Goal: Task Accomplishment & Management: Complete application form

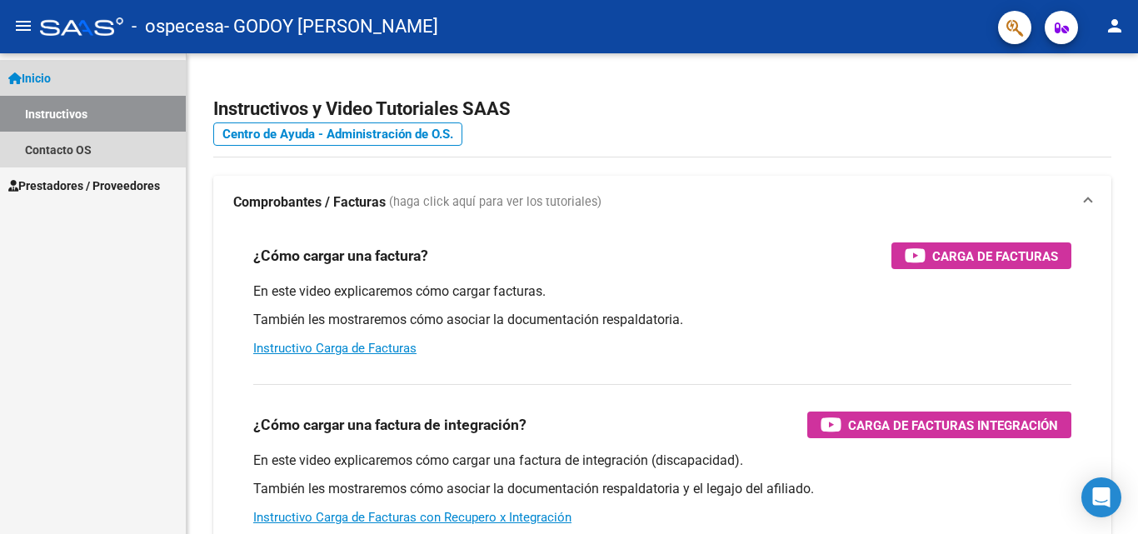
click at [72, 119] on link "Instructivos" at bounding box center [93, 114] width 186 height 36
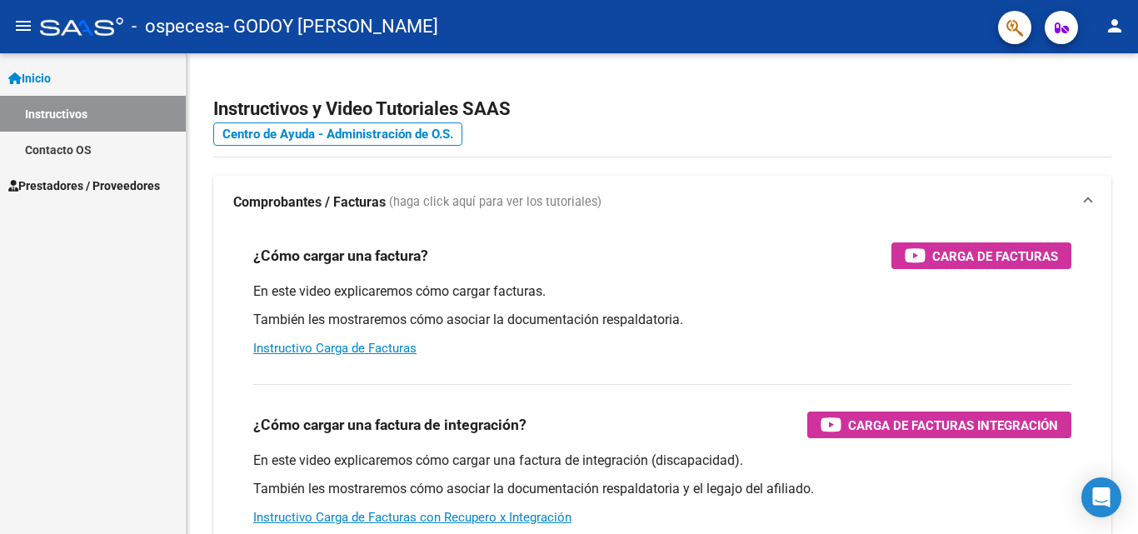
click at [77, 109] on link "Instructivos" at bounding box center [93, 114] width 186 height 36
click at [75, 172] on link "Prestadores / Proveedores" at bounding box center [93, 185] width 186 height 36
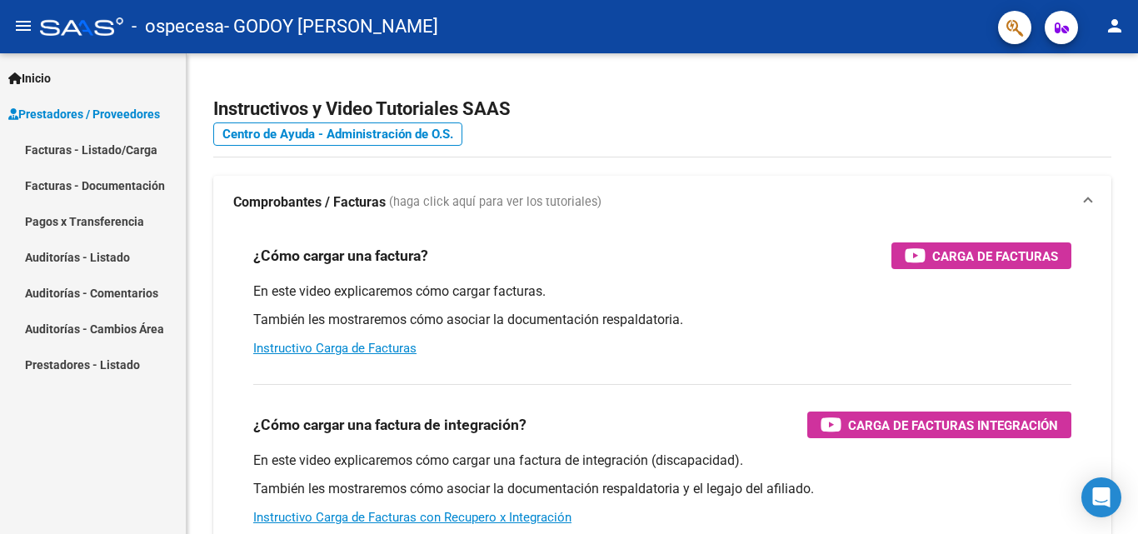
click at [99, 151] on link "Facturas - Listado/Carga" at bounding box center [93, 150] width 186 height 36
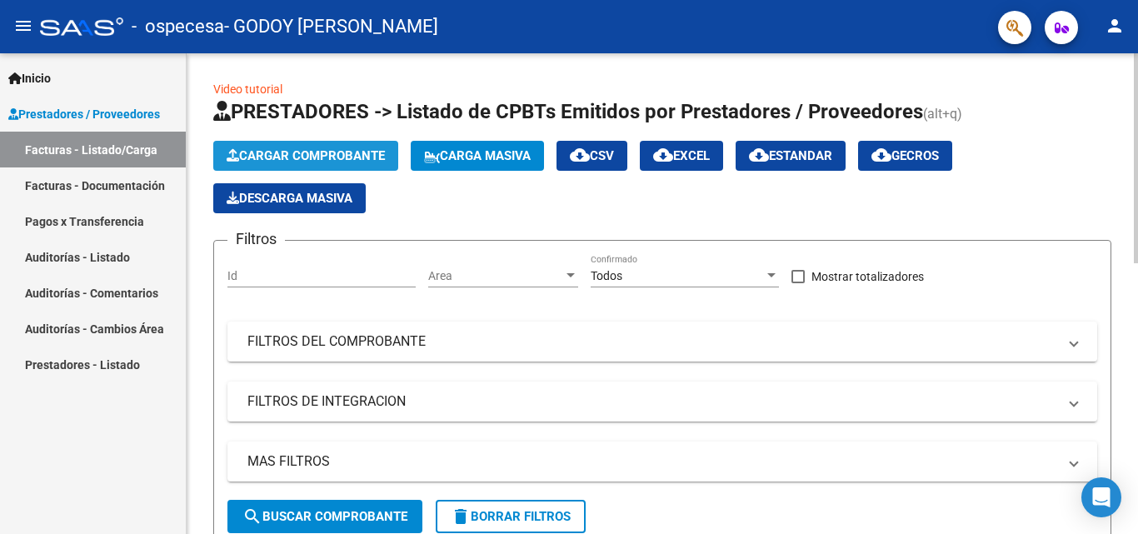
click at [324, 157] on span "Cargar Comprobante" at bounding box center [306, 155] width 158 height 15
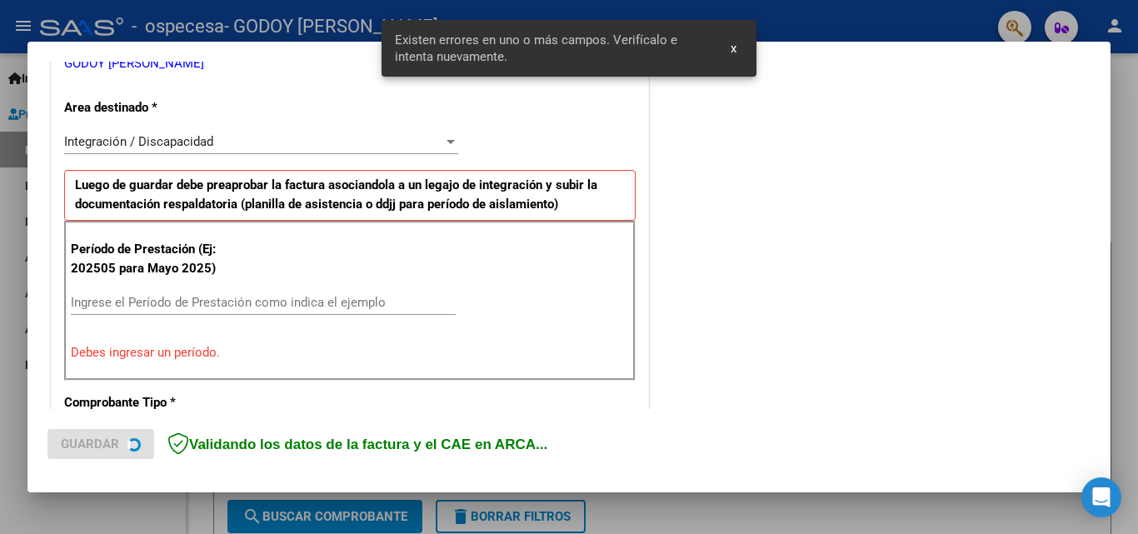
scroll to position [376, 0]
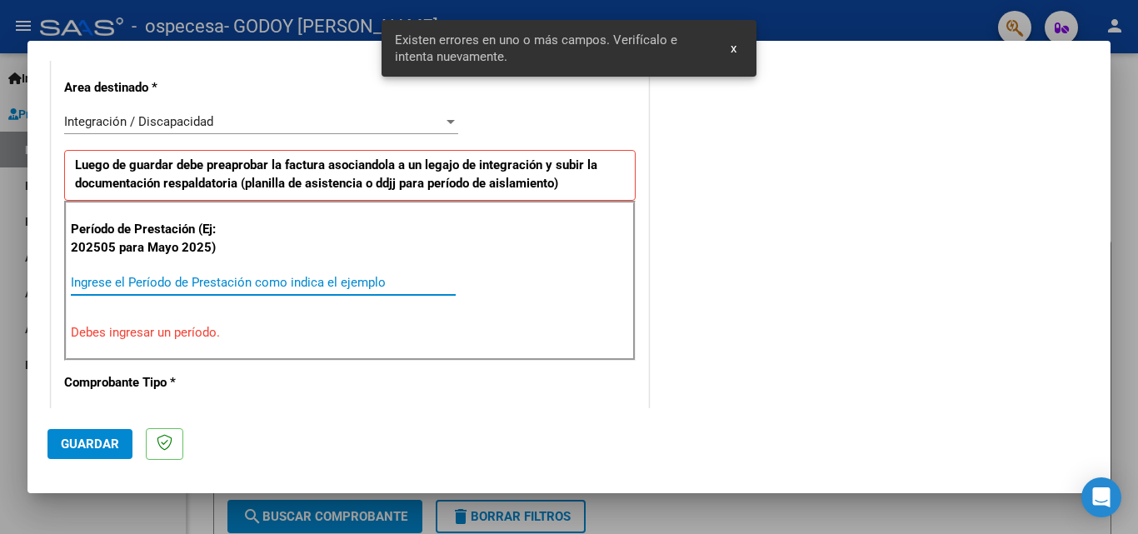
click at [242, 284] on input "Ingrese el Período de Prestación como indica el ejemplo" at bounding box center [263, 282] width 385 height 15
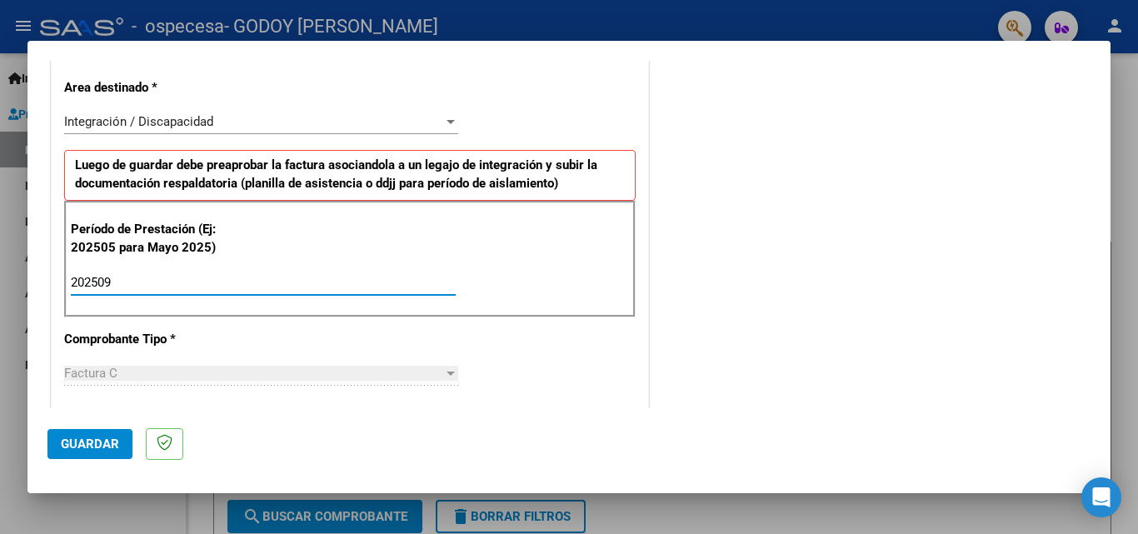
type input "202509"
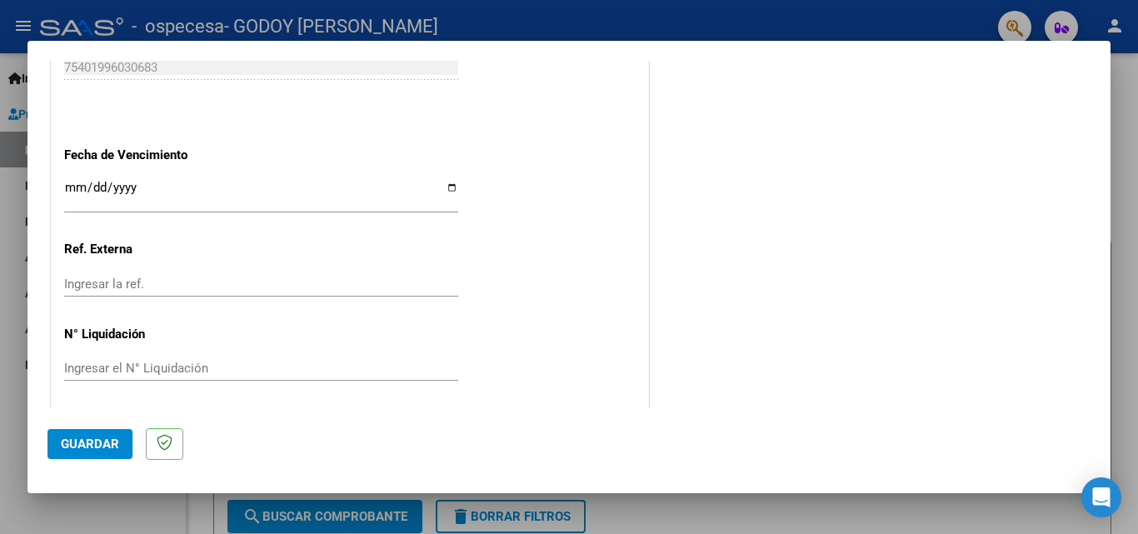
scroll to position [1119, 0]
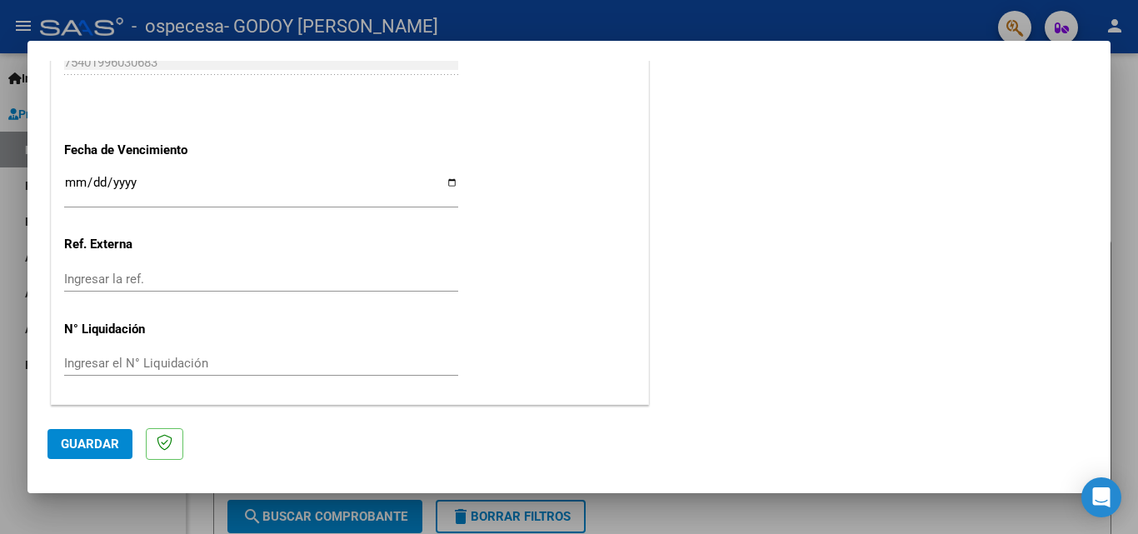
click at [443, 181] on input "Ingresar la fecha" at bounding box center [261, 189] width 394 height 27
type input "[DATE]"
click at [82, 436] on span "Guardar" at bounding box center [90, 443] width 58 height 15
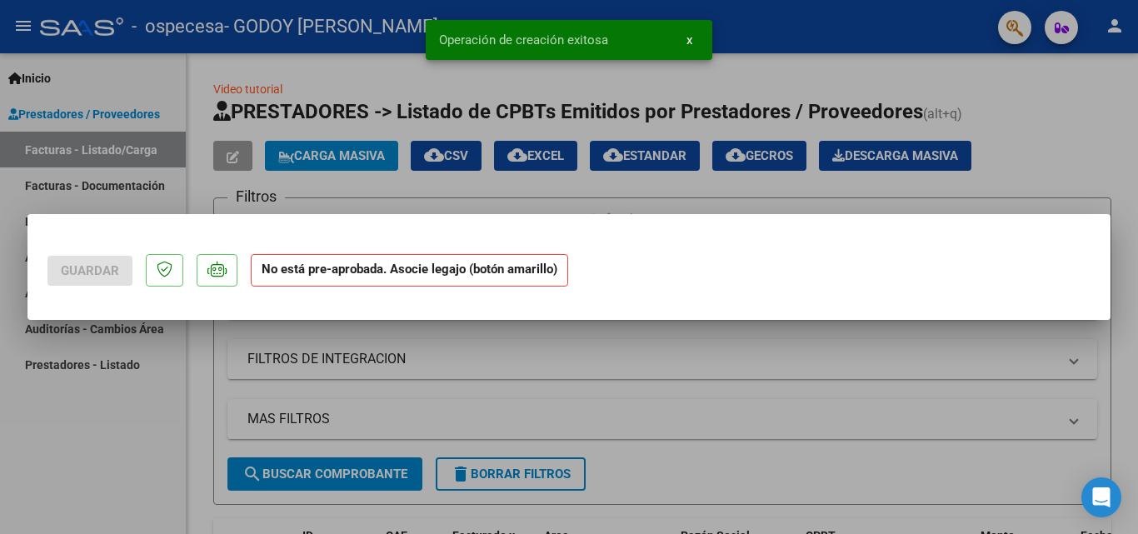
scroll to position [0, 0]
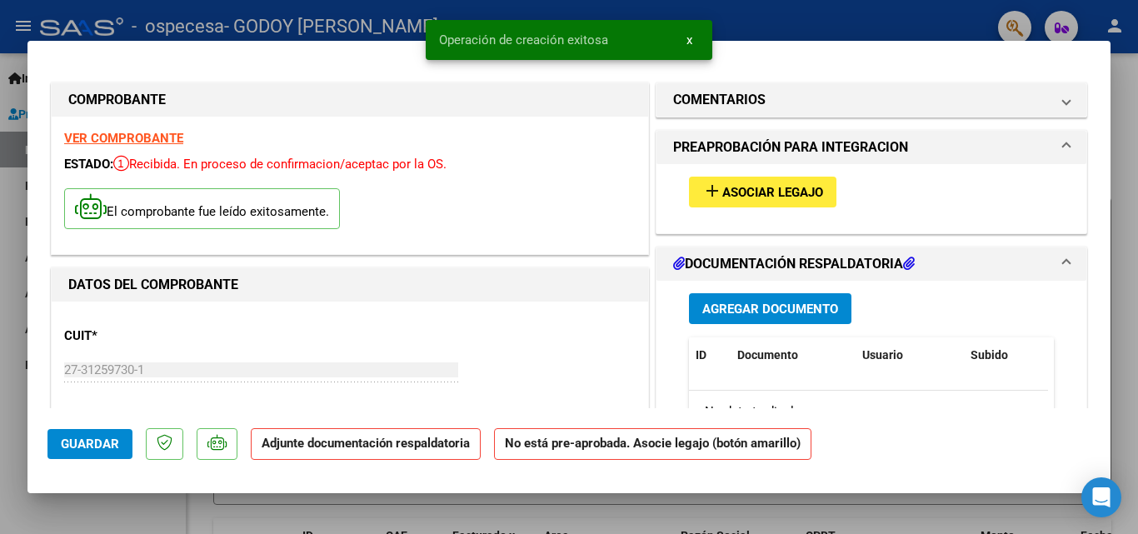
click at [755, 303] on span "Agregar Documento" at bounding box center [770, 309] width 136 height 15
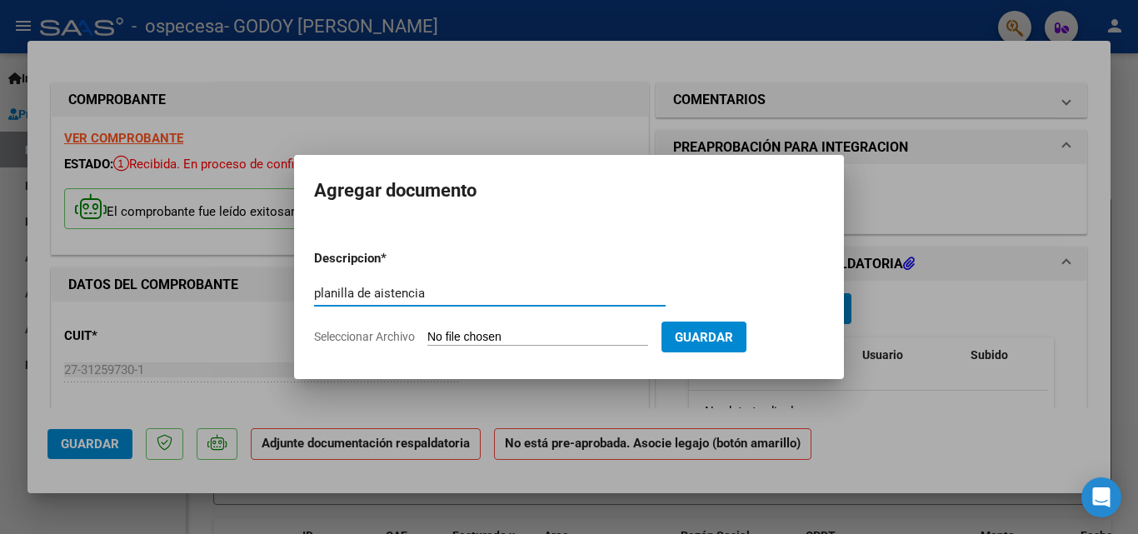
click at [388, 292] on input "planilla de aistencia" at bounding box center [489, 293] width 351 height 15
click at [491, 286] on input "planilla de asistencia" at bounding box center [489, 293] width 351 height 15
type input "planilla de asistencia"
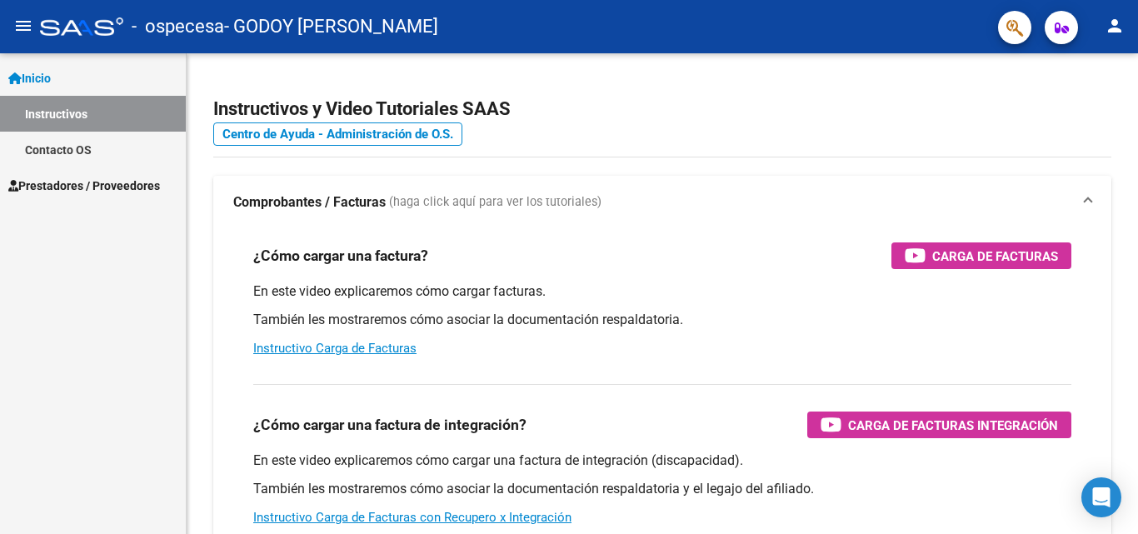
click at [98, 179] on span "Prestadores / Proveedores" at bounding box center [84, 186] width 152 height 18
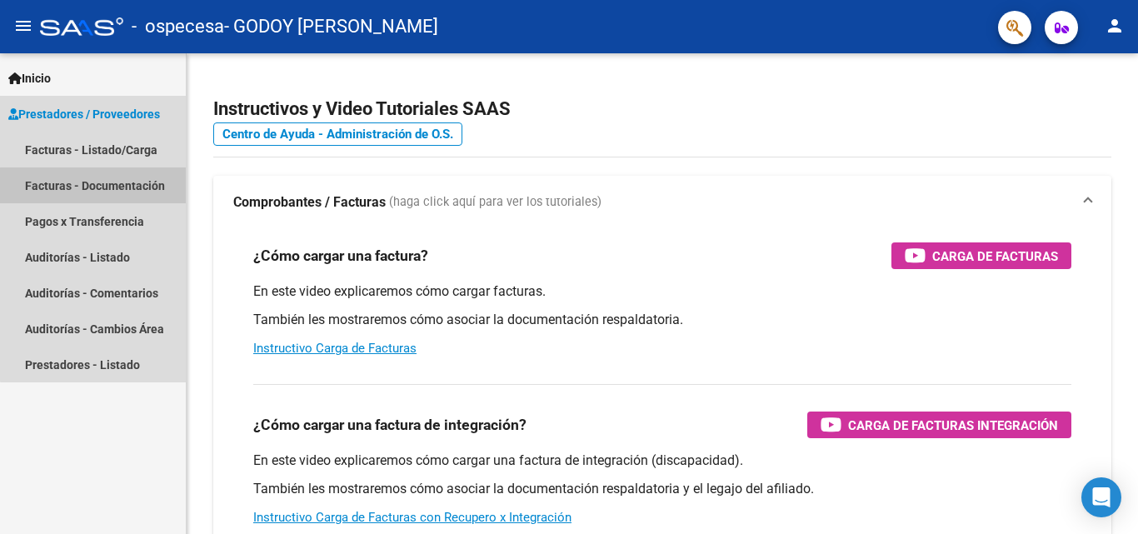
click at [112, 192] on link "Facturas - Documentación" at bounding box center [93, 185] width 186 height 36
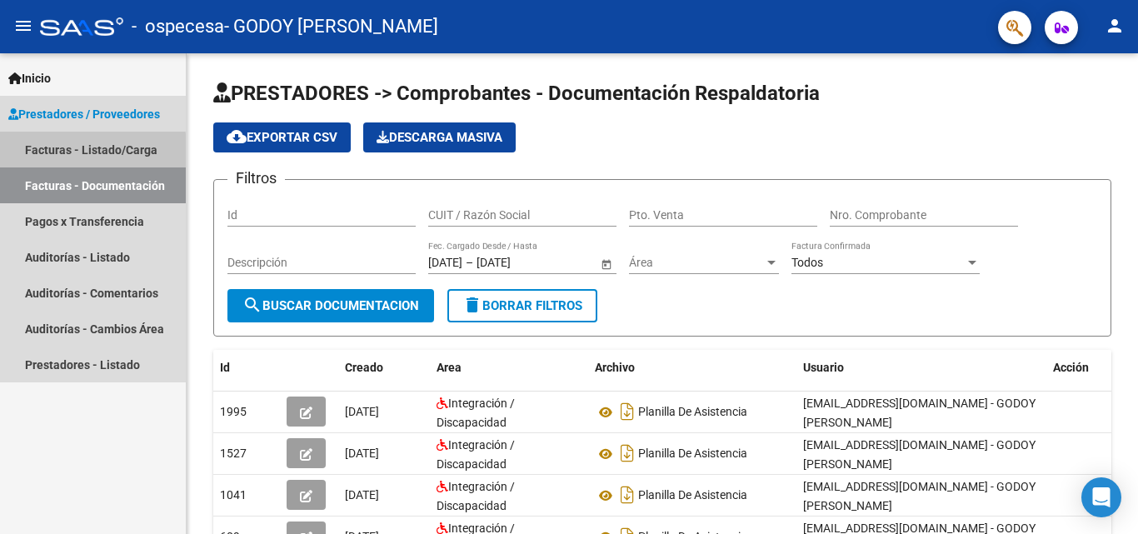
click at [84, 152] on link "Facturas - Listado/Carga" at bounding box center [93, 150] width 186 height 36
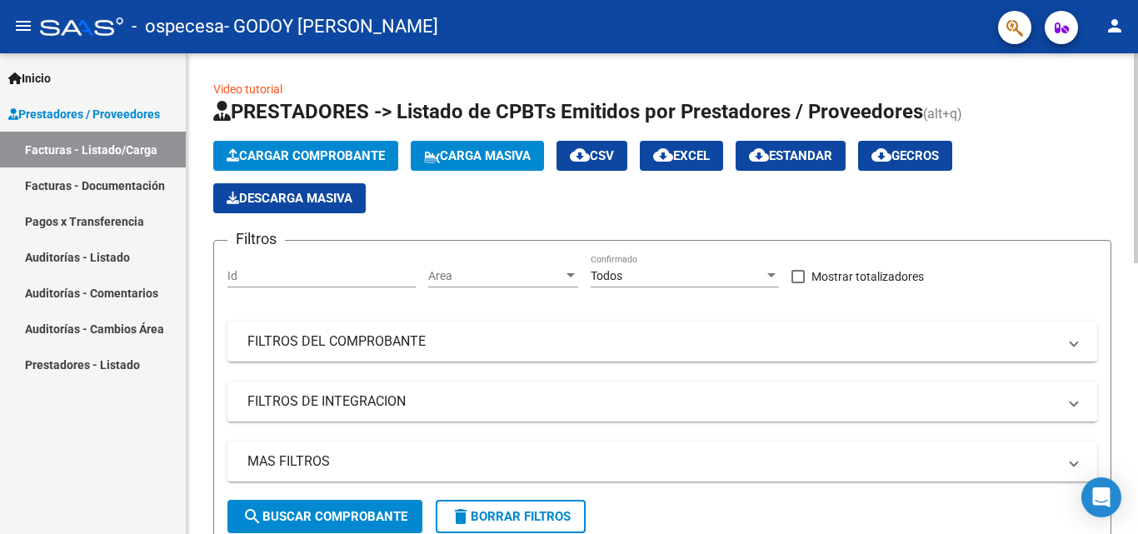
click at [303, 151] on span "Cargar Comprobante" at bounding box center [306, 155] width 158 height 15
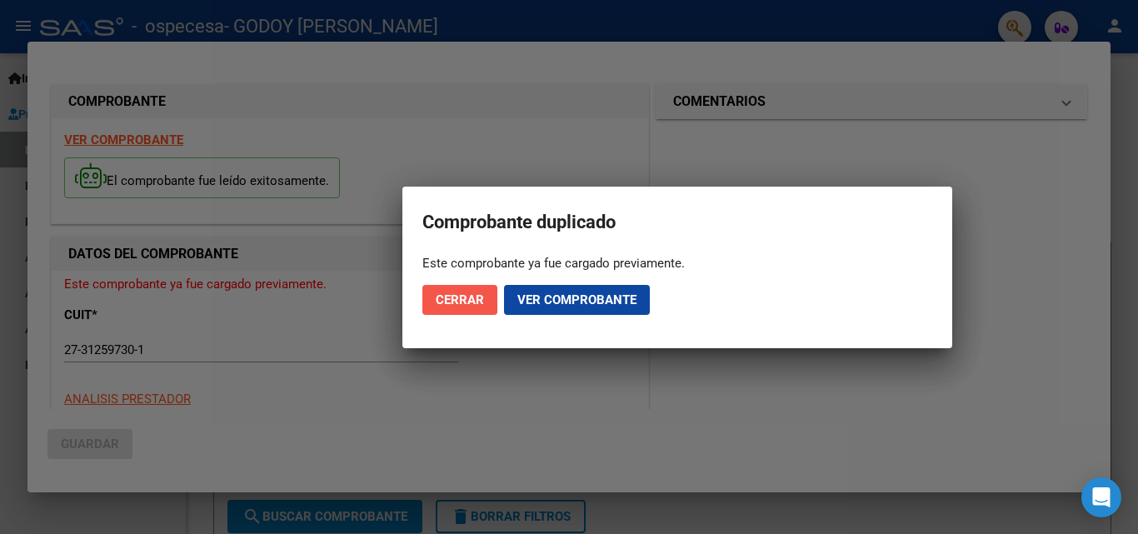
click at [436, 299] on span "Cerrar" at bounding box center [460, 299] width 48 height 15
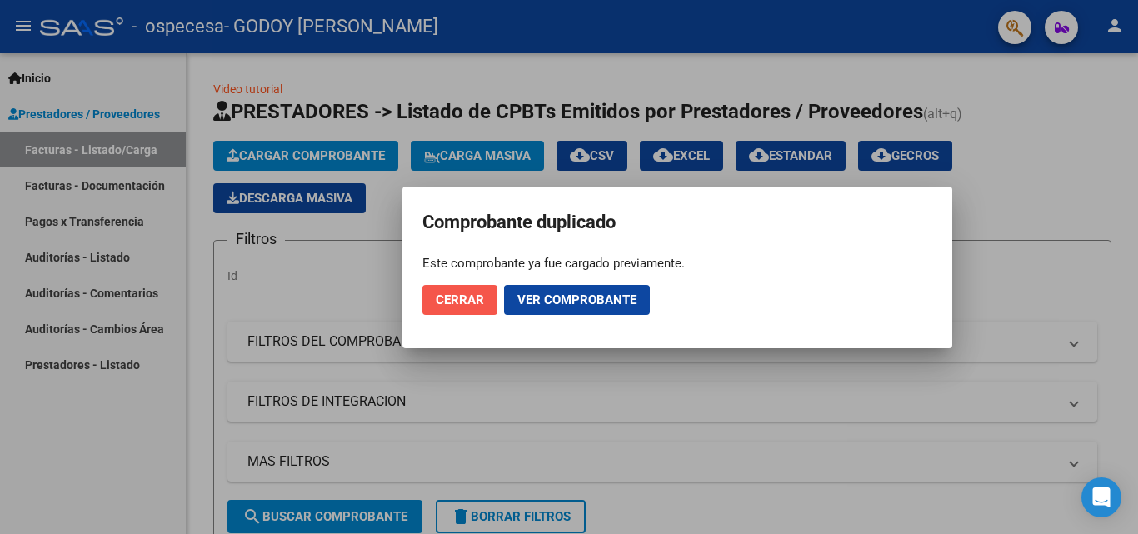
click at [461, 293] on span "Cerrar" at bounding box center [460, 299] width 48 height 15
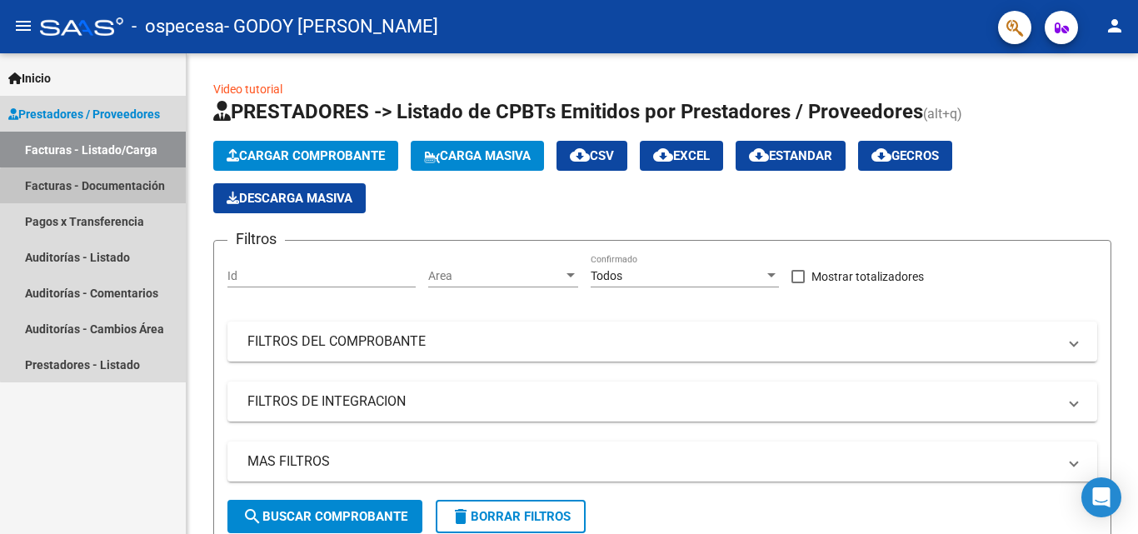
click at [110, 192] on link "Facturas - Documentación" at bounding box center [93, 185] width 186 height 36
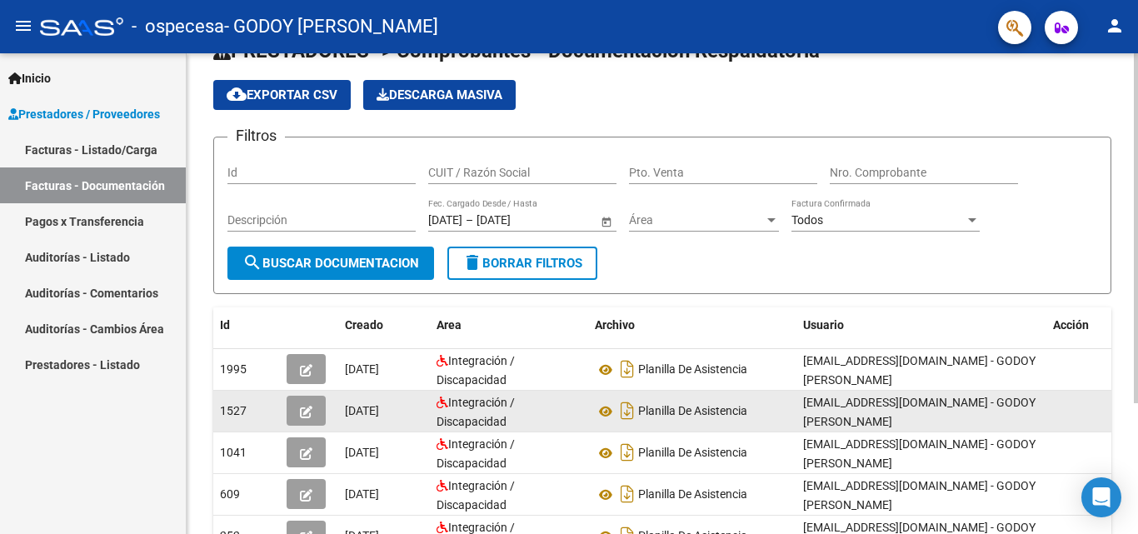
scroll to position [83, 0]
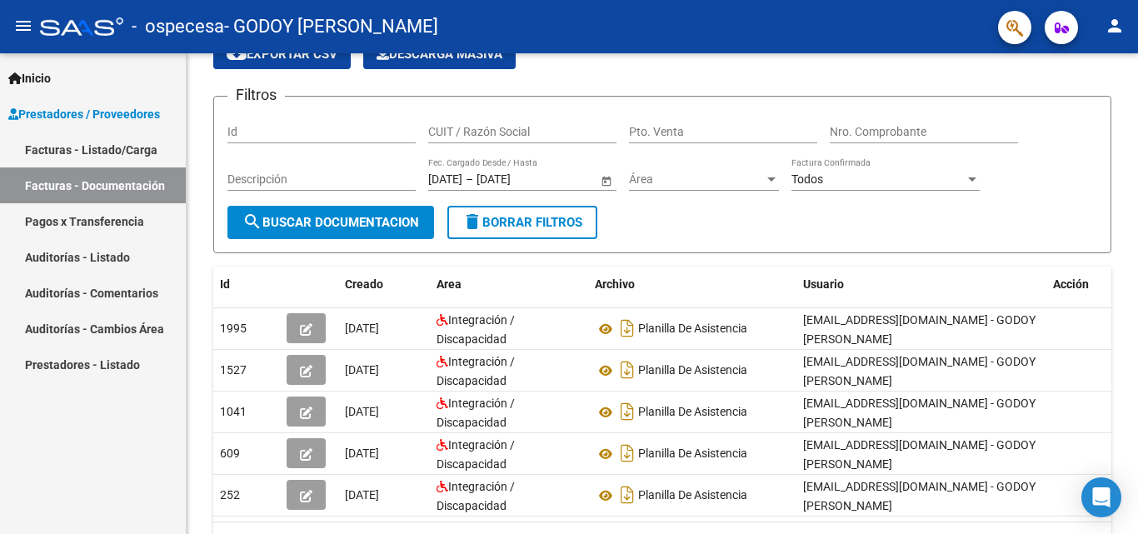
click at [82, 143] on link "Facturas - Listado/Carga" at bounding box center [93, 150] width 186 height 36
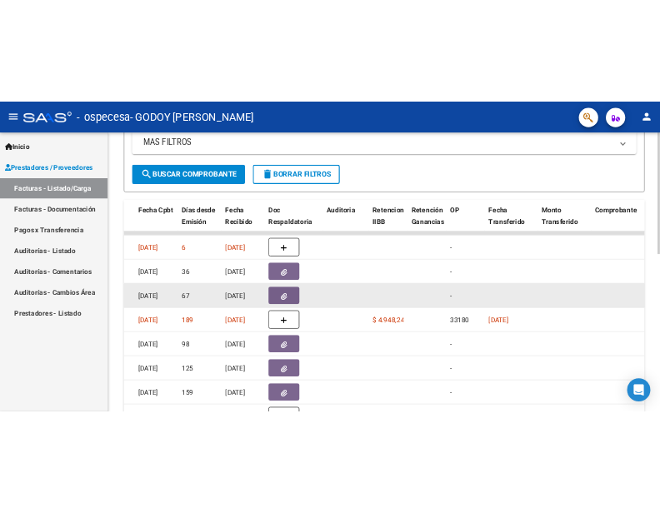
scroll to position [368, 0]
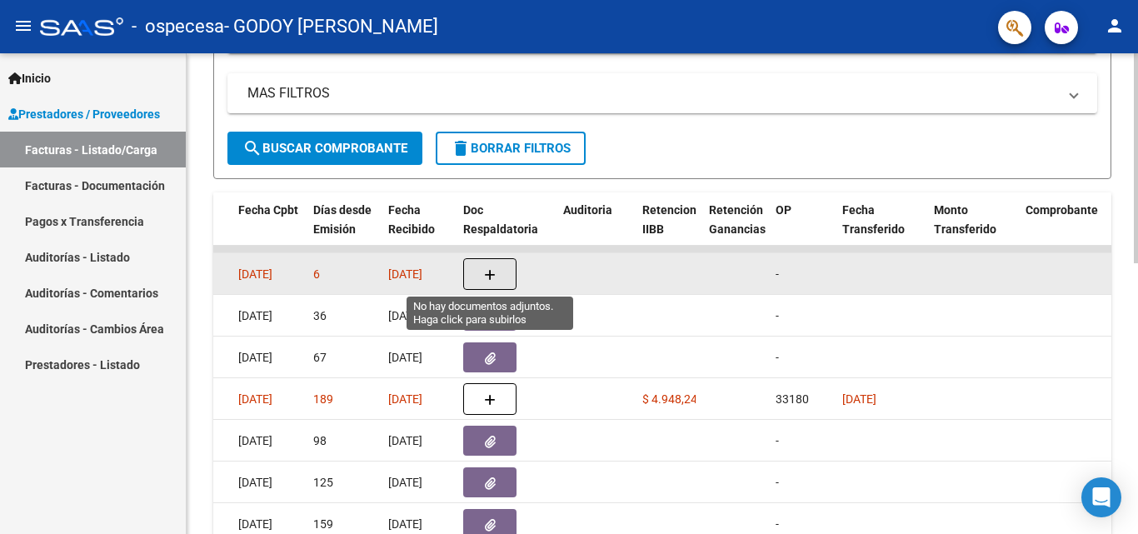
click at [490, 262] on button "button" at bounding box center [489, 274] width 53 height 32
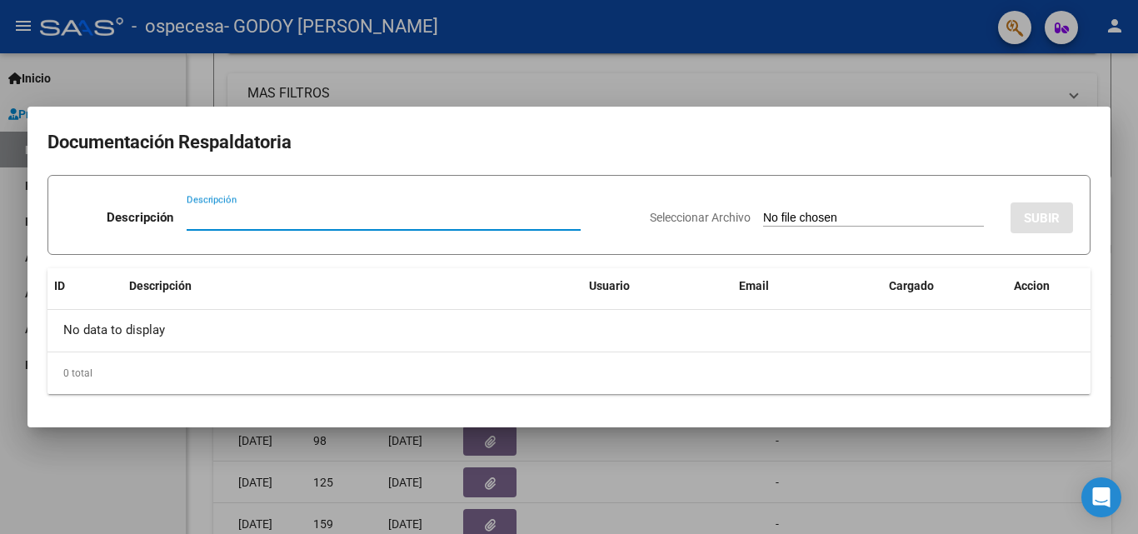
click at [391, 213] on input "Descripción" at bounding box center [384, 217] width 394 height 15
click at [257, 216] on input "planilla de asitencia" at bounding box center [384, 217] width 394 height 15
type input "planilla de asistencia"
click at [341, 289] on div "Descripción" at bounding box center [352, 286] width 446 height 19
click at [820, 217] on input "Seleccionar Archivo" at bounding box center [873, 219] width 221 height 16
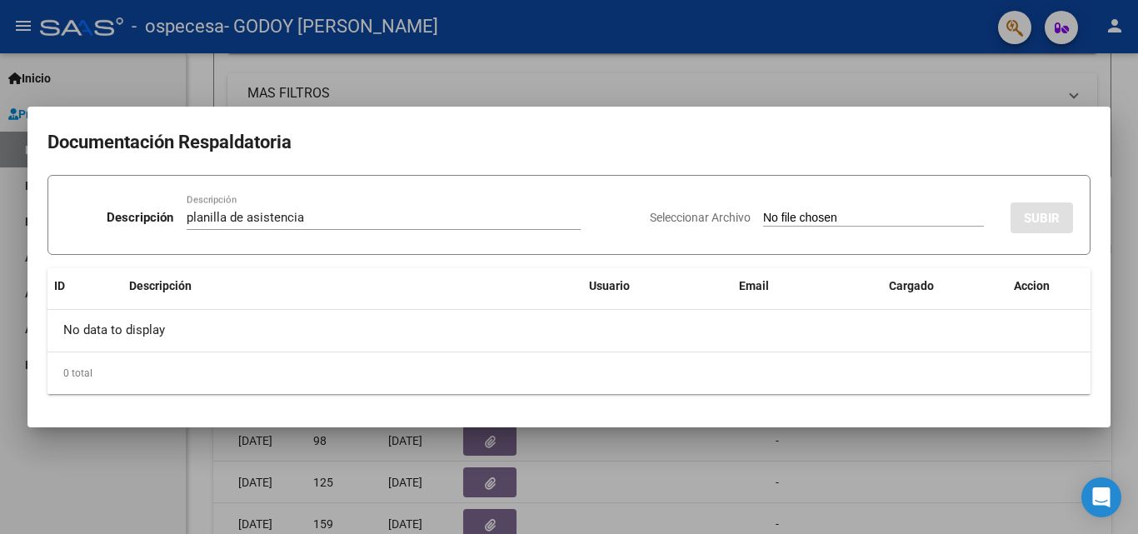
type input "C:\fakepath\asistencia de septiembre.pdf"
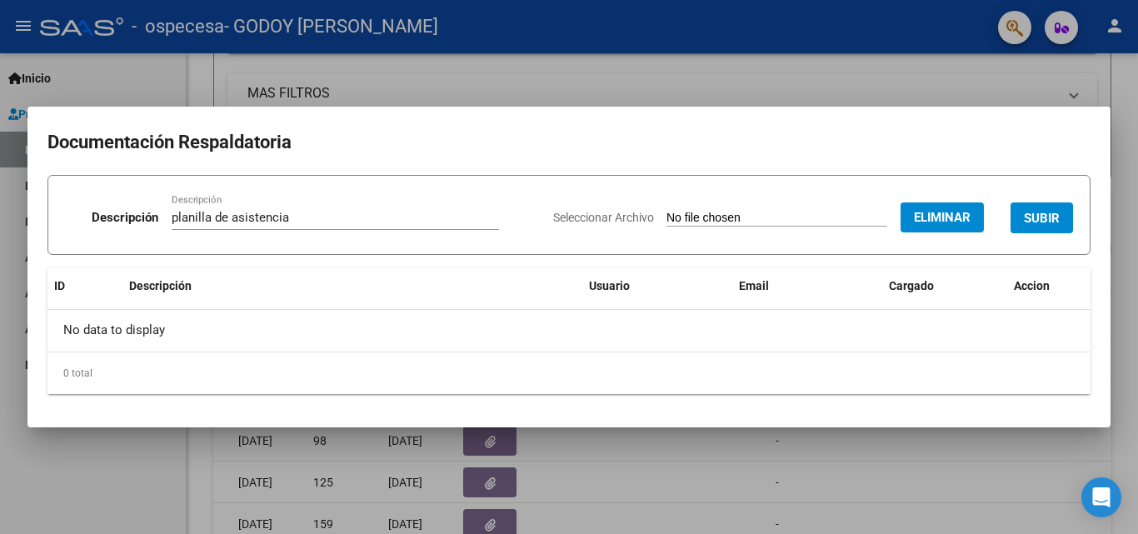
drag, startPoint x: 1046, startPoint y: 217, endPoint x: 1039, endPoint y: 227, distance: 11.8
click at [1045, 217] on span "SUBIR" at bounding box center [1042, 218] width 36 height 15
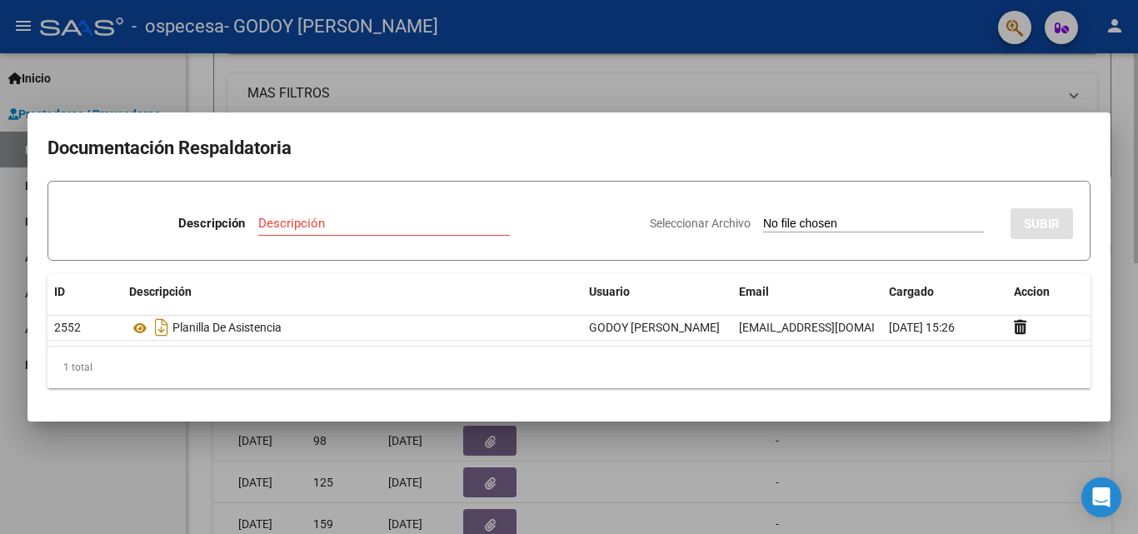
click at [549, 81] on div at bounding box center [569, 267] width 1138 height 534
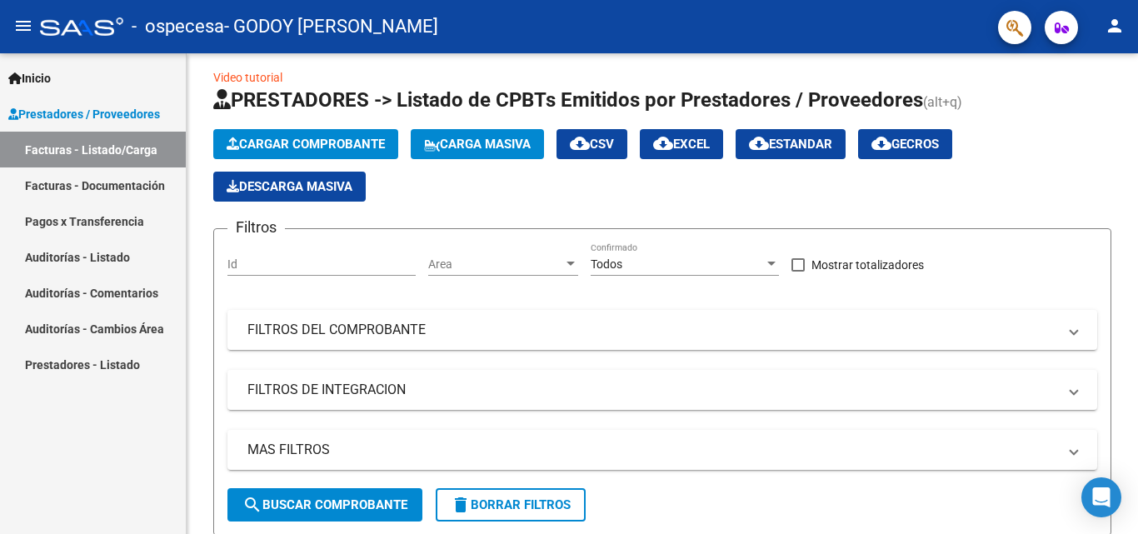
scroll to position [0, 0]
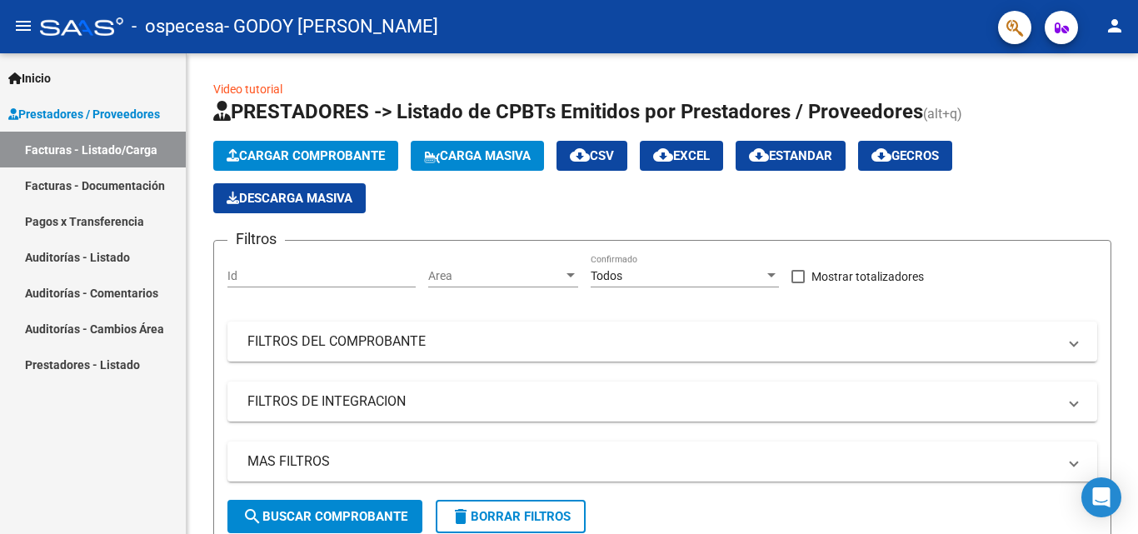
click at [78, 179] on link "Facturas - Documentación" at bounding box center [93, 185] width 186 height 36
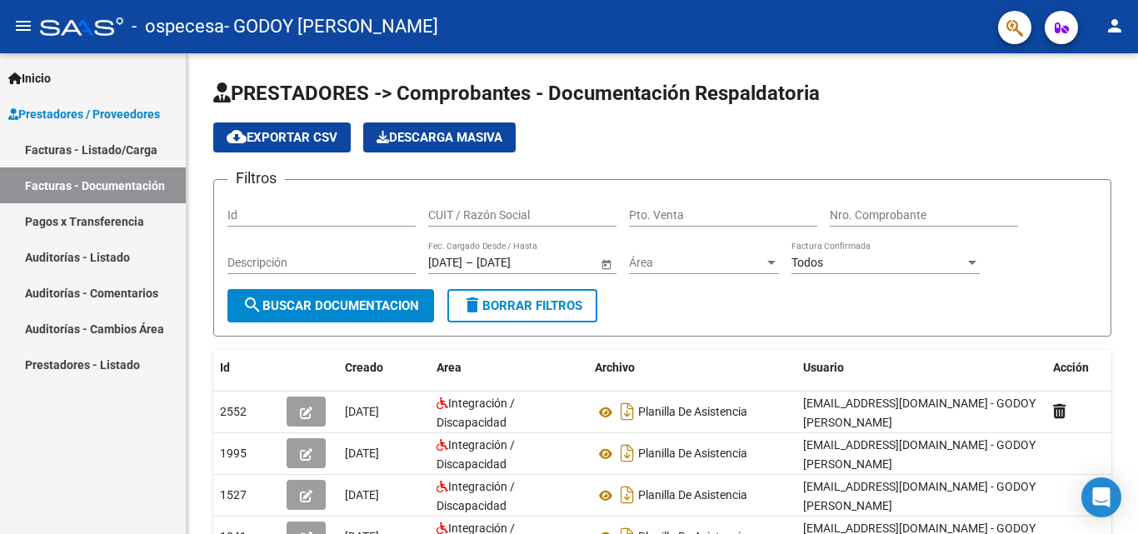
click at [83, 147] on link "Facturas - Listado/Carga" at bounding box center [93, 150] width 186 height 36
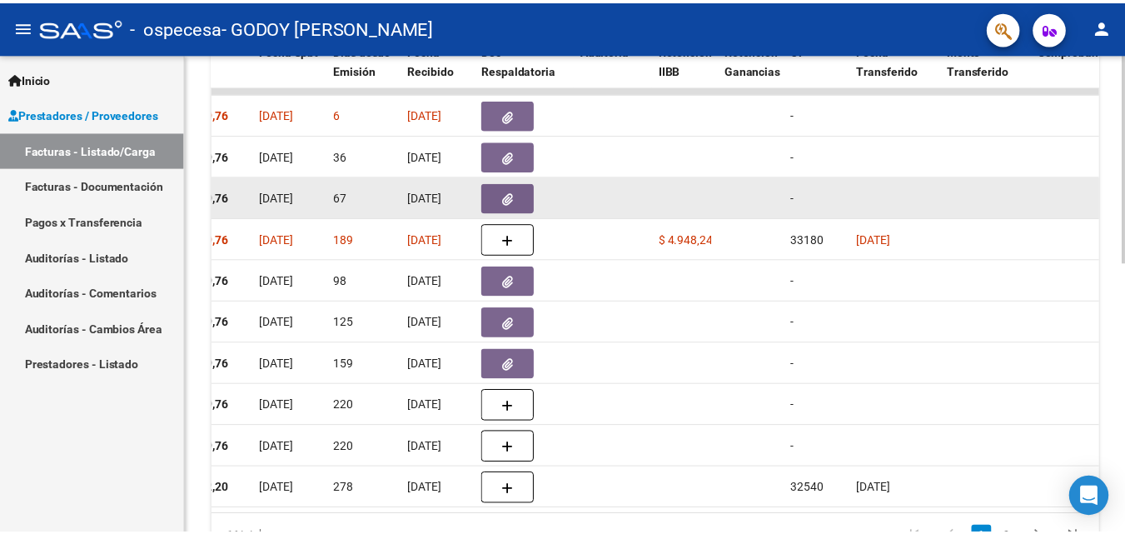
scroll to position [451, 0]
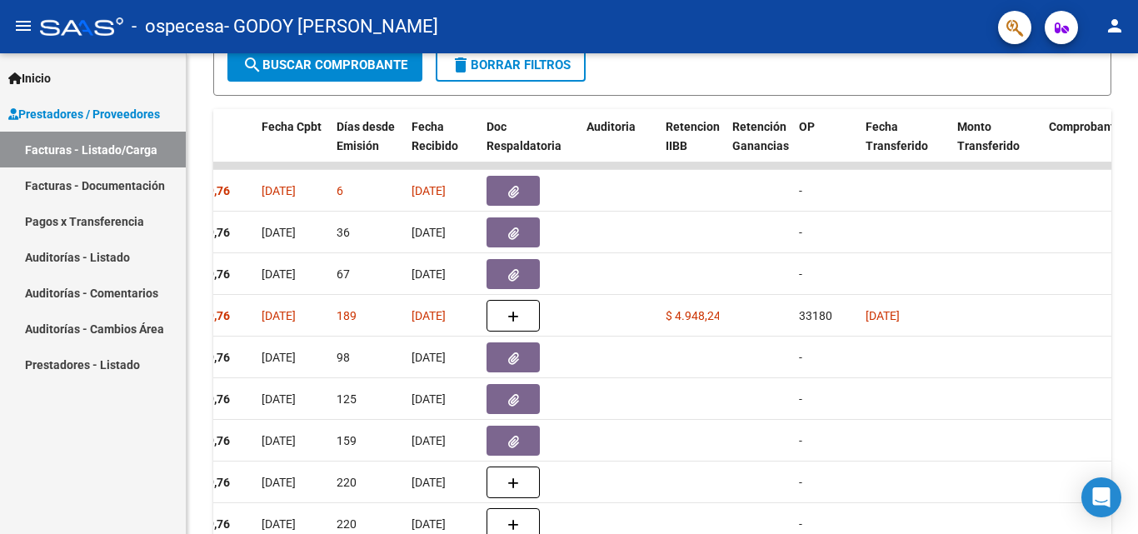
click at [1116, 30] on mat-icon "person" at bounding box center [1114, 26] width 20 height 20
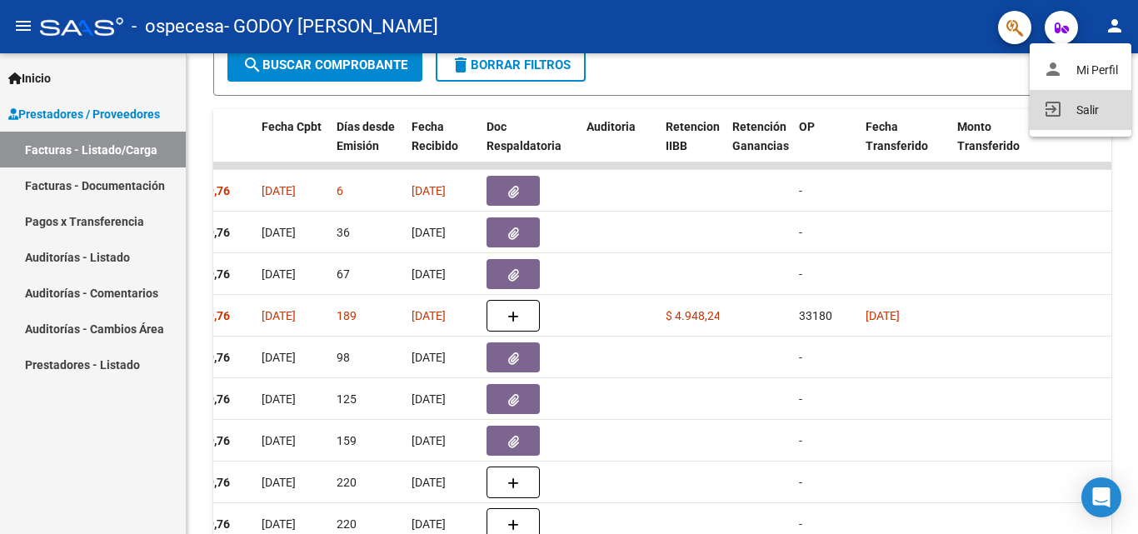
click at [1100, 99] on button "exit_to_app Salir" at bounding box center [1080, 110] width 102 height 40
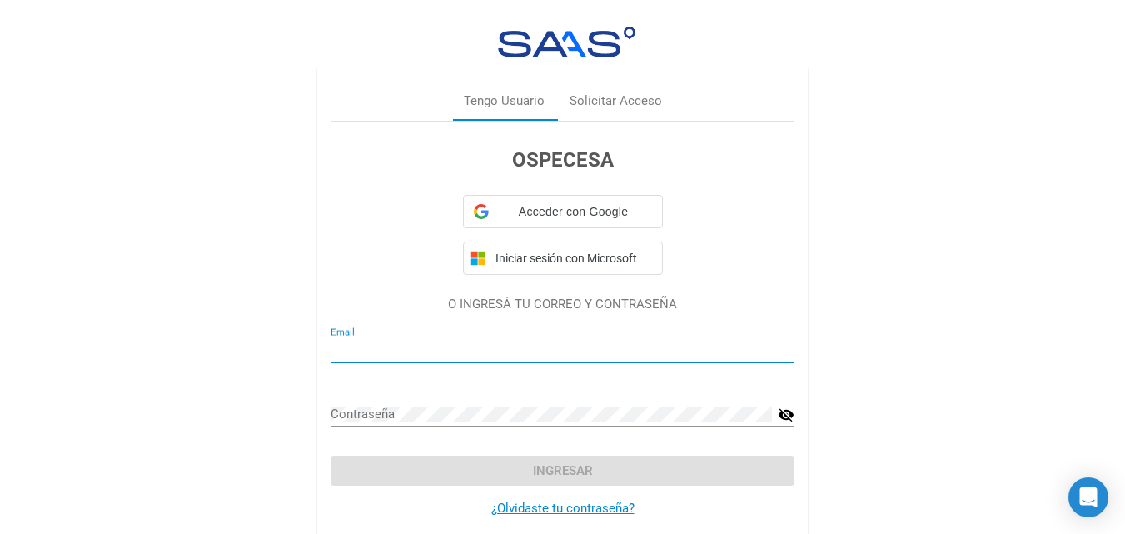
type input "[EMAIL_ADDRESS][DOMAIN_NAME]"
